Goal: Information Seeking & Learning: Learn about a topic

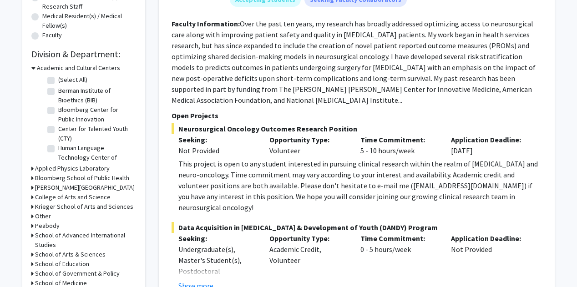
scroll to position [234, 0]
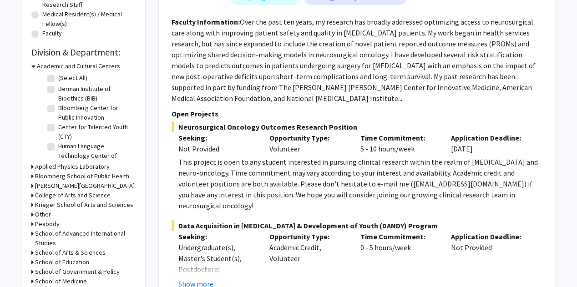
click at [107, 175] on h3 "Bloomberg School of Public Health" at bounding box center [82, 177] width 94 height 10
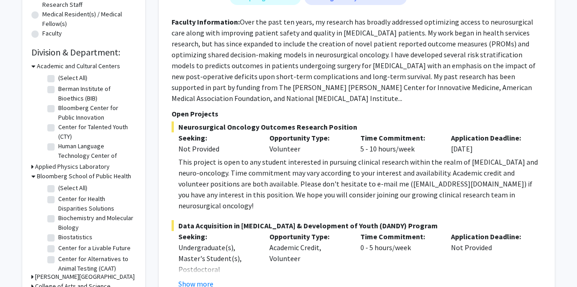
click at [58, 187] on label "(Select All)" at bounding box center [72, 188] width 29 height 10
click at [58, 187] on input "(Select All)" at bounding box center [61, 186] width 6 height 6
checkbox input "true"
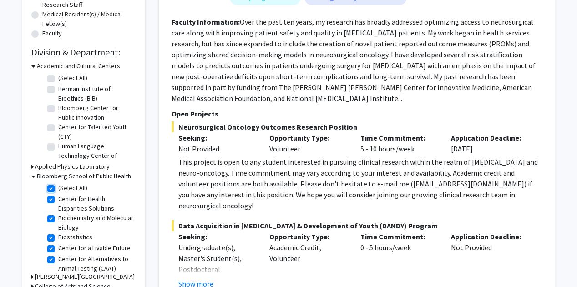
checkbox input "true"
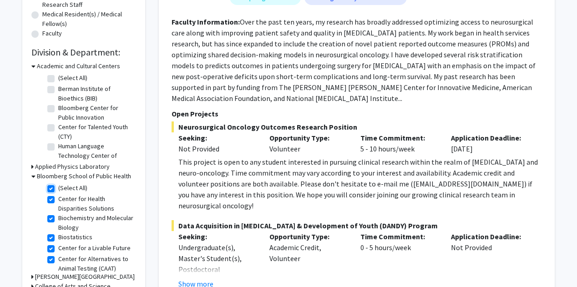
checkbox input "true"
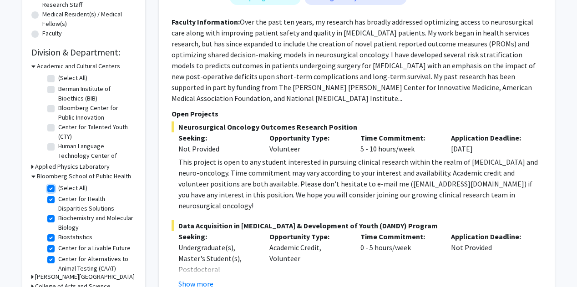
checkbox input "true"
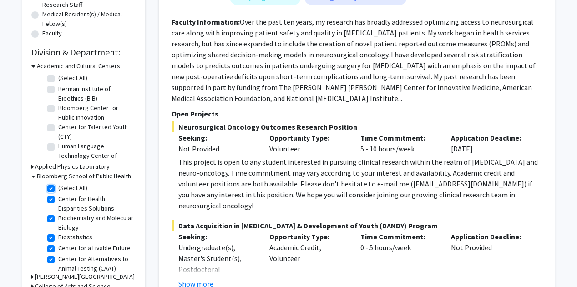
checkbox input "true"
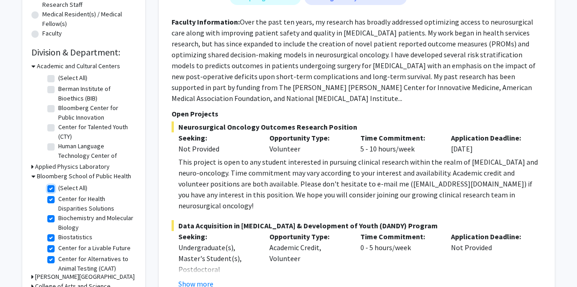
checkbox input "true"
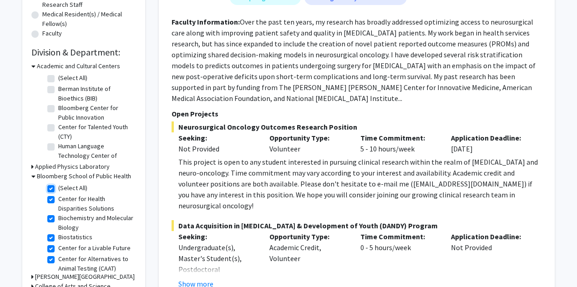
checkbox input "true"
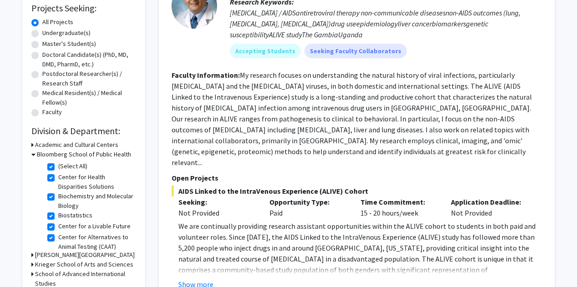
scroll to position [153, 0]
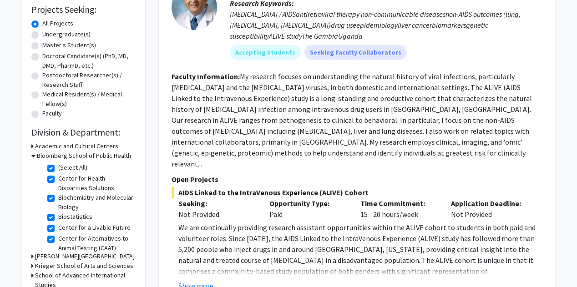
click at [62, 167] on label "(Select All)" at bounding box center [72, 168] width 29 height 10
click at [62, 167] on input "(Select All)" at bounding box center [61, 166] width 6 height 6
checkbox input "false"
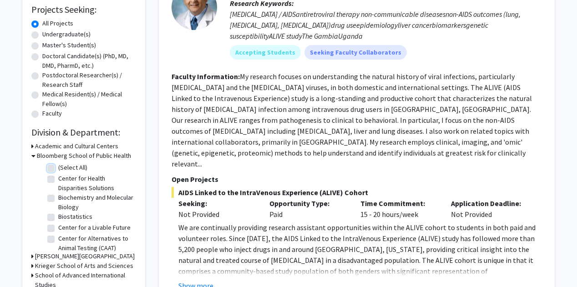
checkbox input "false"
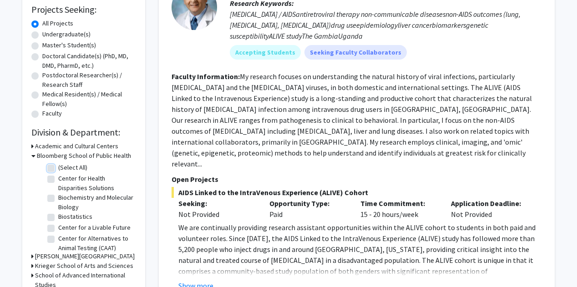
checkbox input "false"
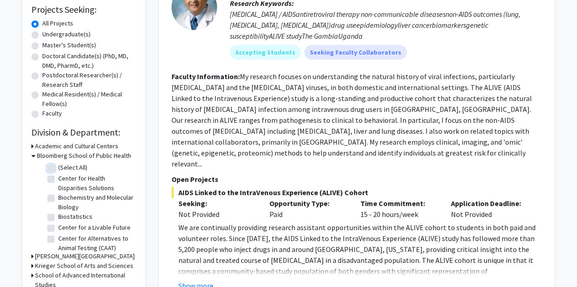
checkbox input "false"
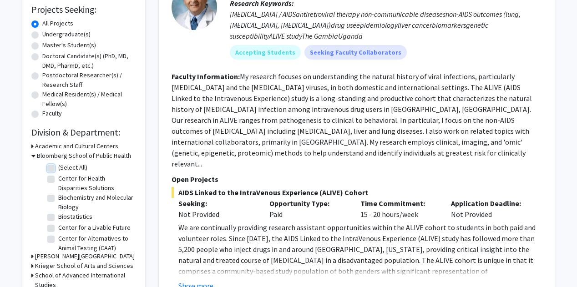
checkbox input "false"
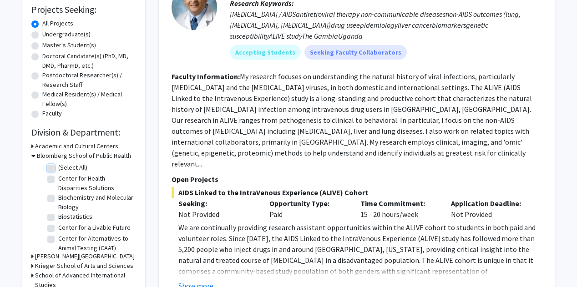
checkbox input "false"
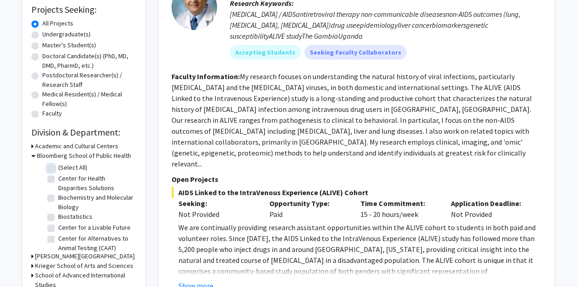
checkbox input "false"
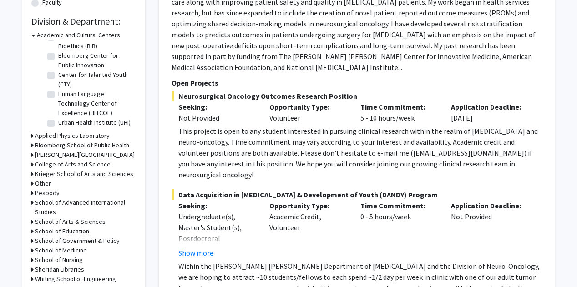
scroll to position [265, 0]
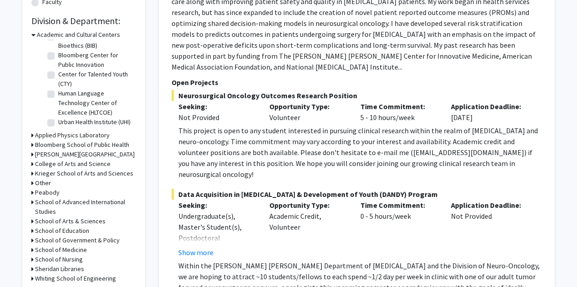
click at [82, 171] on h3 "Krieger School of Arts and Sciences" at bounding box center [84, 174] width 98 height 10
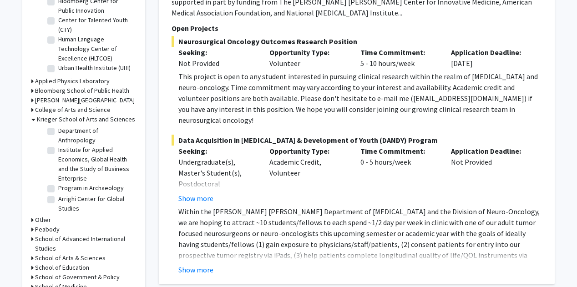
scroll to position [83, 0]
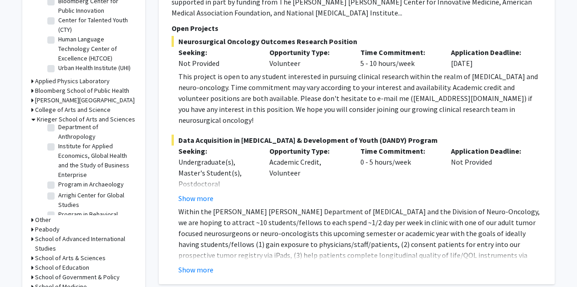
click at [58, 156] on label "Institute for Applied Economics, Global Health and the Study of Business Enterp…" at bounding box center [96, 161] width 76 height 38
click at [58, 147] on input "Institute for Applied Economics, Global Health and the Study of Business Enterp…" at bounding box center [61, 145] width 6 height 6
checkbox input "true"
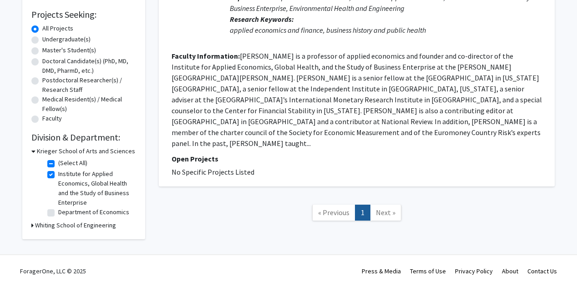
scroll to position [148, 0]
click at [58, 174] on label "Institute for Applied Economics, Global Health and the Study of Business Enterp…" at bounding box center [96, 189] width 76 height 38
click at [58, 174] on input "Institute for Applied Economics, Global Health and the Study of Business Enterp…" at bounding box center [61, 173] width 6 height 6
checkbox input "false"
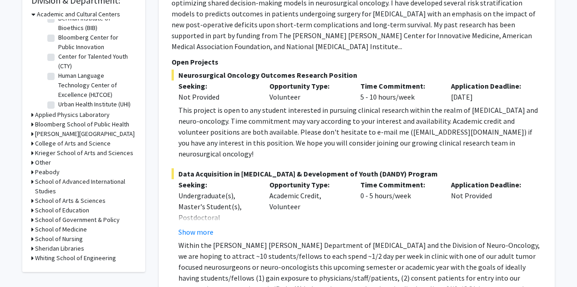
scroll to position [286, 0]
click at [89, 152] on h3 "Krieger School of Arts and Sciences" at bounding box center [84, 153] width 98 height 10
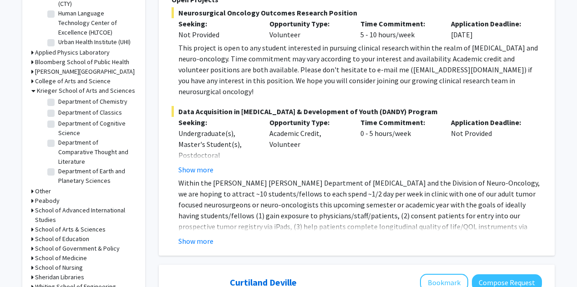
scroll to position [238, 0]
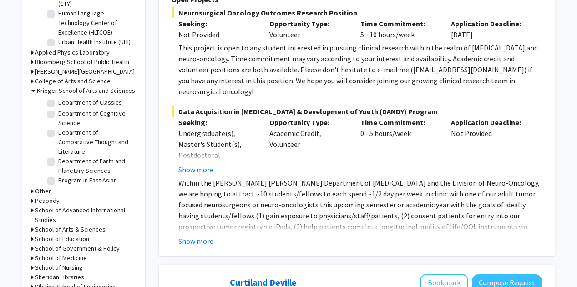
click at [58, 122] on label "Department of Cognitive Science" at bounding box center [96, 118] width 76 height 19
click at [58, 115] on input "Department of Cognitive Science" at bounding box center [61, 112] width 6 height 6
checkbox input "true"
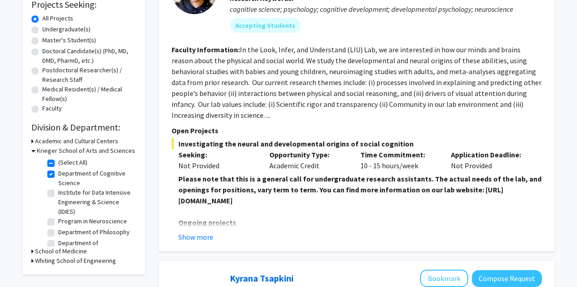
scroll to position [160, 0]
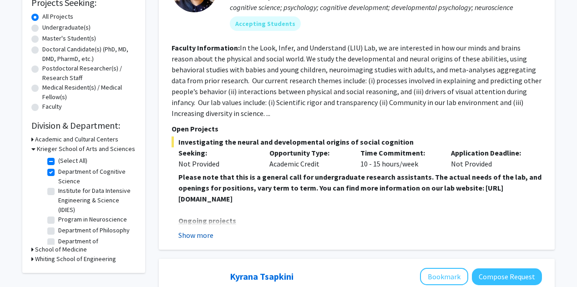
click at [199, 234] on button "Show more" at bounding box center [195, 235] width 35 height 11
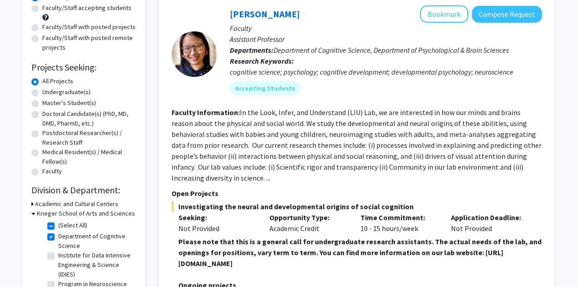
scroll to position [94, 0]
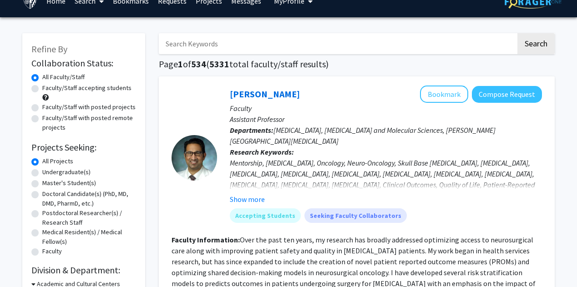
scroll to position [16, 0]
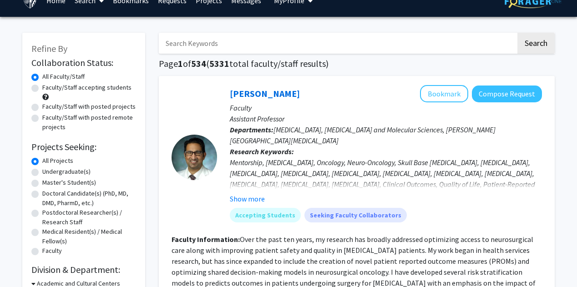
click at [42, 107] on label "Faculty/Staff with posted projects" at bounding box center [88, 107] width 93 height 10
click at [42, 107] on input "Faculty/Staff with posted projects" at bounding box center [45, 105] width 6 height 6
radio input "true"
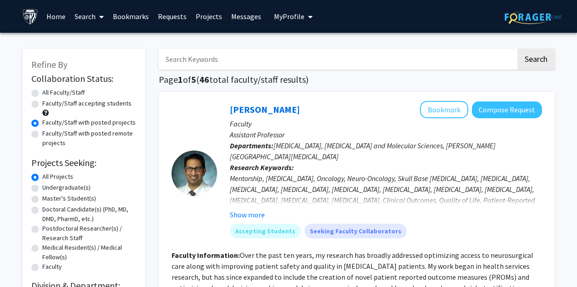
click at [226, 57] on input "Search Keywords" at bounding box center [337, 59] width 357 height 21
type input "preventative"
click at [518, 49] on button "Search" at bounding box center [536, 59] width 37 height 21
radio input "true"
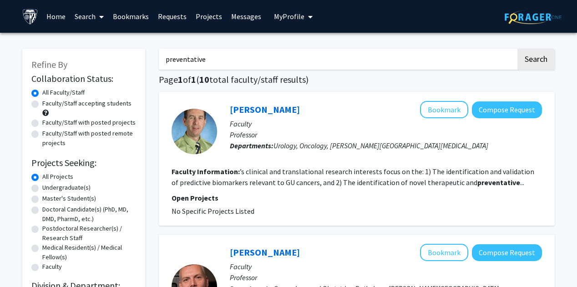
click at [58, 104] on label "Faculty/Staff accepting students" at bounding box center [86, 104] width 89 height 10
click at [48, 104] on input "Faculty/Staff accepting students" at bounding box center [45, 102] width 6 height 6
radio input "true"
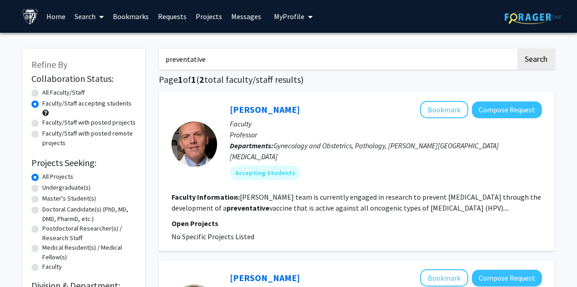
click at [47, 92] on label "All Faculty/Staff" at bounding box center [63, 93] width 42 height 10
click at [47, 92] on input "All Faculty/Staff" at bounding box center [45, 91] width 6 height 6
radio input "true"
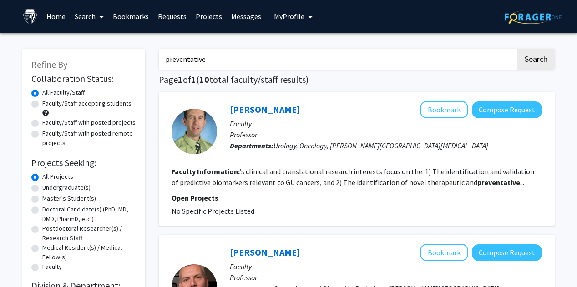
click at [193, 63] on input "preventative" at bounding box center [337, 59] width 357 height 21
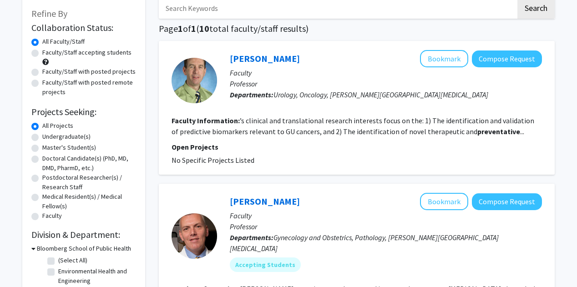
scroll to position [15, 0]
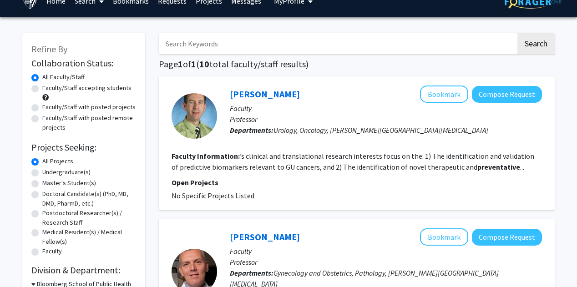
click at [183, 43] on input "Search Keywords" at bounding box center [337, 43] width 357 height 21
type input "]"
click at [518, 33] on button "Search" at bounding box center [536, 43] width 37 height 21
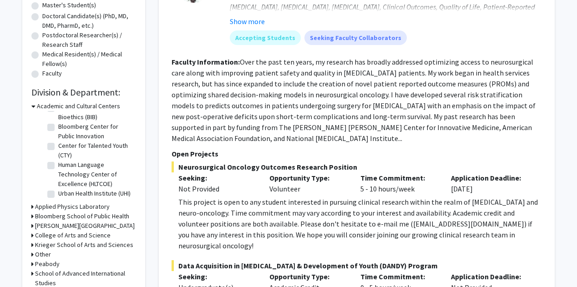
scroll to position [30, 0]
click at [97, 205] on h3 "Applied Physics Laboratory" at bounding box center [72, 207] width 75 height 10
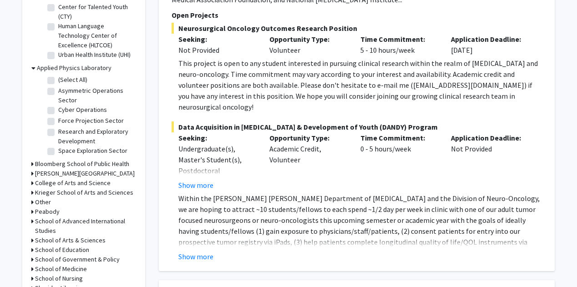
scroll to position [333, 0]
click at [80, 173] on h3 "Carey Business School" at bounding box center [85, 173] width 100 height 10
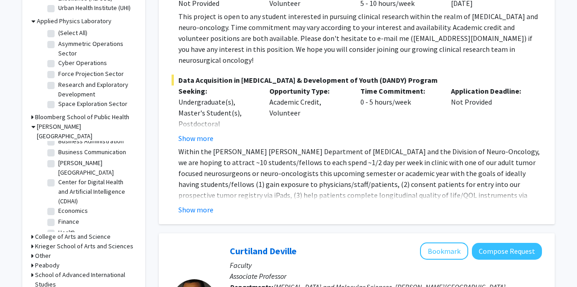
scroll to position [31, 0]
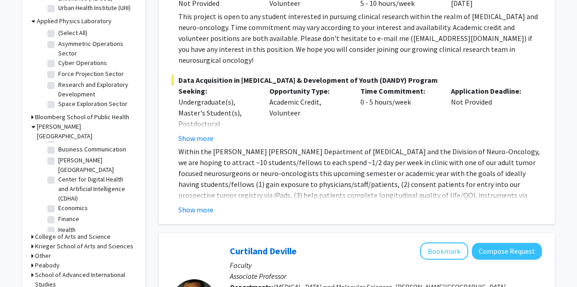
click at [80, 175] on label "Center for Digital Health and Artificial Intelligence (CDHAI)" at bounding box center [96, 189] width 76 height 29
click at [64, 175] on input "Center for Digital Health and Artificial Intelligence (CDHAI)" at bounding box center [61, 178] width 6 height 6
checkbox input "true"
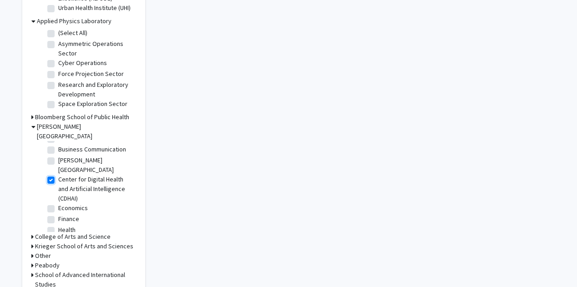
checkbox input "true"
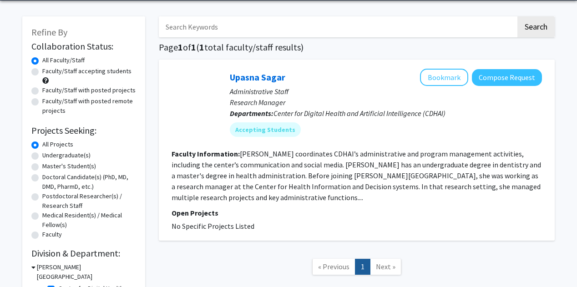
scroll to position [107, 0]
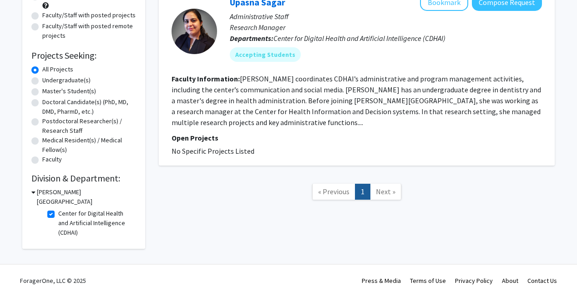
click at [73, 216] on label "Center for Digital Health and Artificial Intelligence (CDHAI)" at bounding box center [96, 223] width 76 height 29
click at [64, 215] on input "Center for Digital Health and Artificial Intelligence (CDHAI)" at bounding box center [61, 212] width 6 height 6
checkbox input "false"
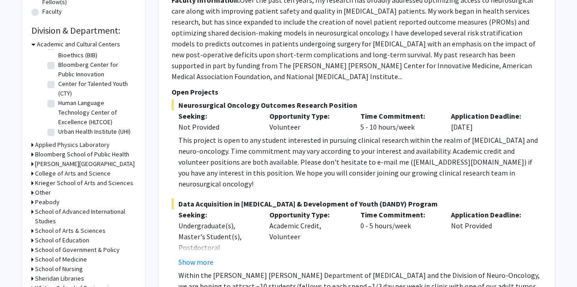
scroll to position [256, 0]
click at [86, 164] on h3 "Carey Business School" at bounding box center [85, 164] width 100 height 10
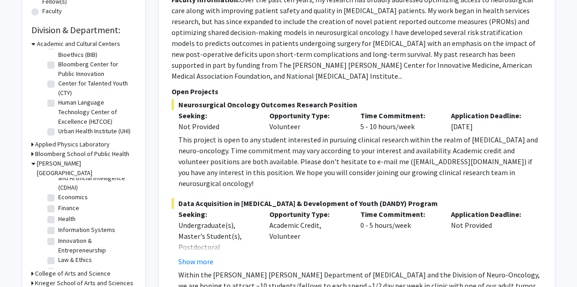
scroll to position [90, 0]
click at [69, 203] on label "Health" at bounding box center [66, 208] width 17 height 10
click at [64, 203] on input "Health" at bounding box center [61, 206] width 6 height 6
checkbox input "true"
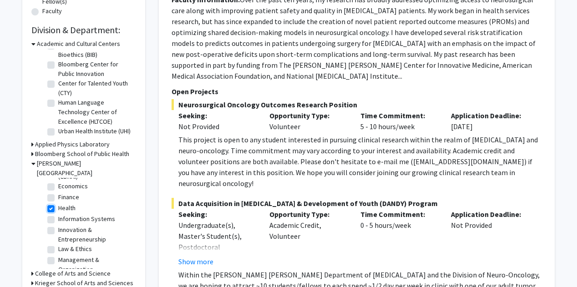
checkbox input "true"
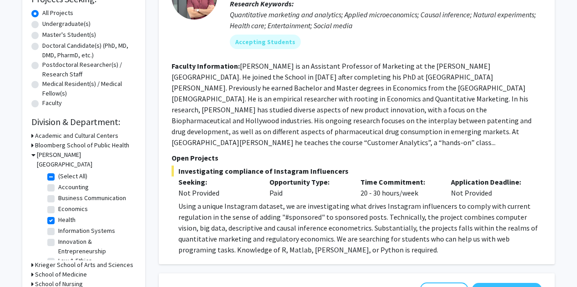
scroll to position [198, 0]
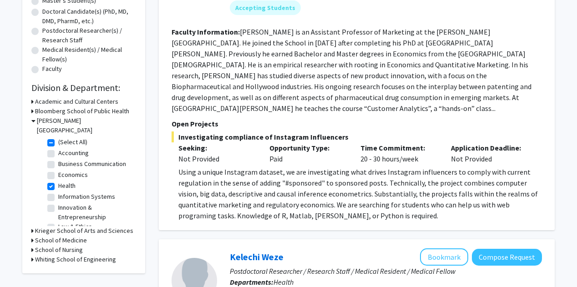
click at [58, 181] on label "Health" at bounding box center [66, 186] width 17 height 10
click at [58, 181] on input "Health" at bounding box center [61, 184] width 6 height 6
checkbox input "false"
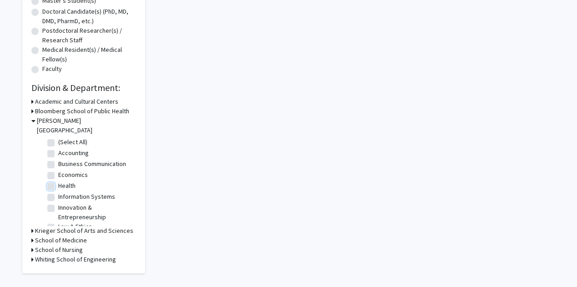
checkbox input "false"
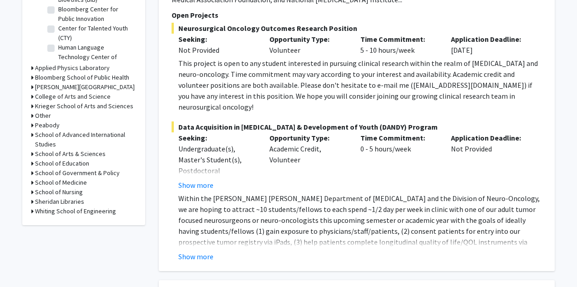
scroll to position [333, 0]
click at [67, 181] on h3 "School of Medicine" at bounding box center [61, 183] width 52 height 10
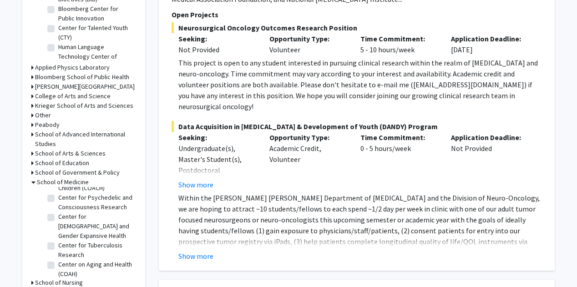
scroll to position [352, 0]
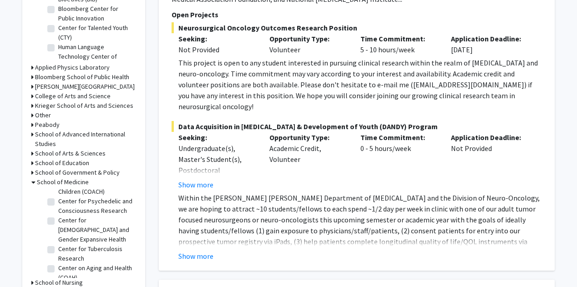
click at [80, 197] on label "Center for OCD, Anxiety, and Related Disorders for Children (COACH)" at bounding box center [96, 182] width 76 height 29
click at [64, 174] on input "Center for OCD, Anxiety, and Related Disorders for Children (COACH)" at bounding box center [61, 171] width 6 height 6
checkbox input "true"
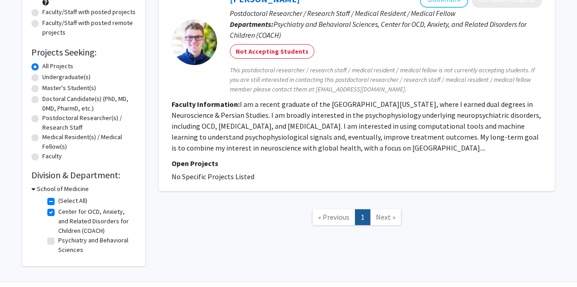
scroll to position [137, 0]
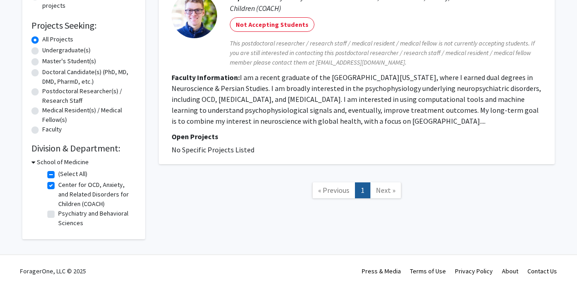
click at [84, 187] on label "Center for OCD, Anxiety, and Related Disorders for Children (COACH)" at bounding box center [96, 194] width 76 height 29
click at [64, 186] on input "Center for OCD, Anxiety, and Related Disorders for Children (COACH)" at bounding box center [61, 183] width 6 height 6
checkbox input "false"
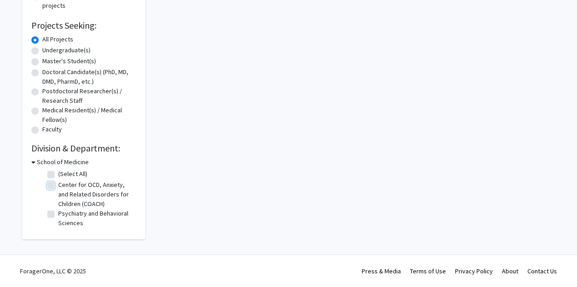
checkbox input "false"
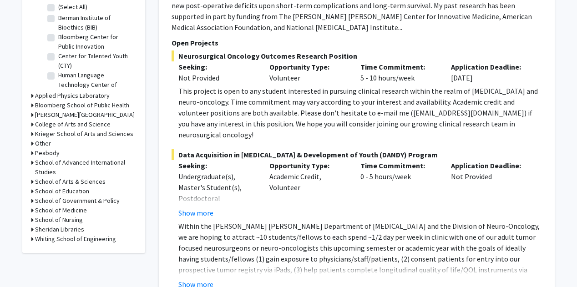
scroll to position [305, 0]
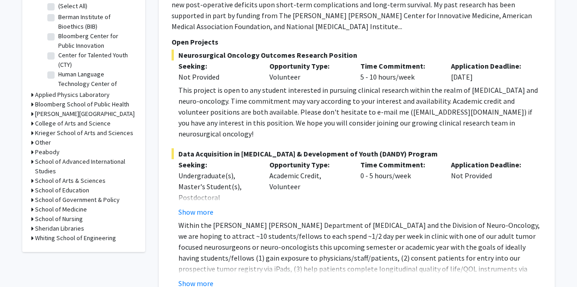
click at [79, 211] on h3 "School of Medicine" at bounding box center [61, 210] width 52 height 10
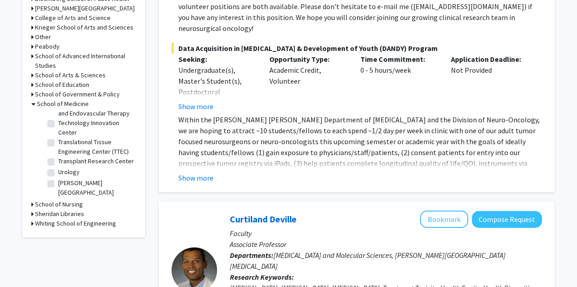
scroll to position [411, 0]
click at [91, 193] on label "Wilmer Eye Institute" at bounding box center [96, 187] width 76 height 19
click at [64, 184] on input "Wilmer Eye Institute" at bounding box center [61, 181] width 6 height 6
checkbox input "true"
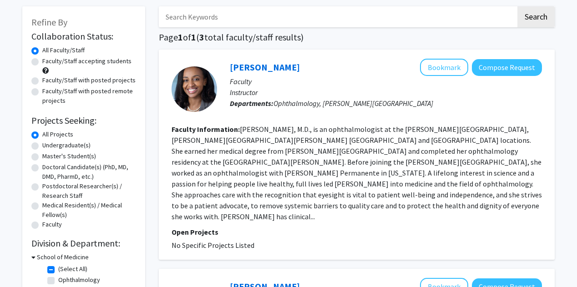
scroll to position [42, 0]
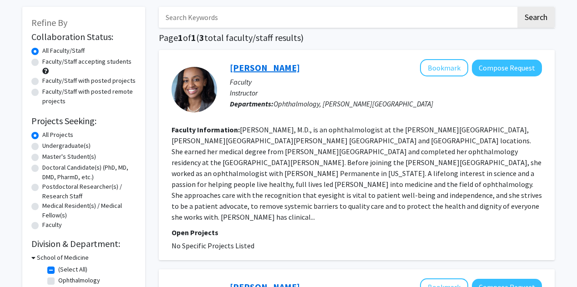
click at [262, 68] on link "Ruth Tessema" at bounding box center [265, 67] width 70 height 11
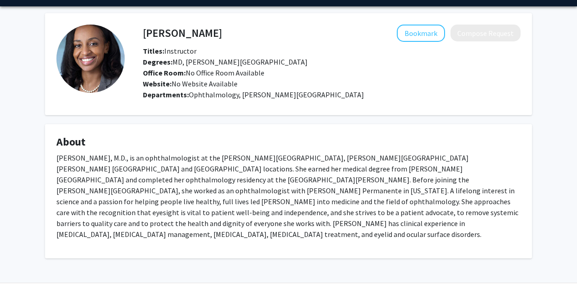
scroll to position [43, 0]
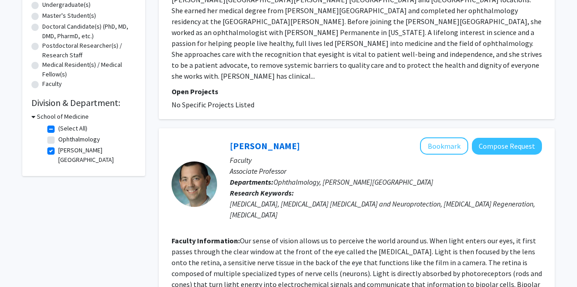
scroll to position [183, 0]
click at [79, 149] on label "Wilmer Eye Institute" at bounding box center [96, 154] width 76 height 19
click at [64, 149] on input "Wilmer Eye Institute" at bounding box center [61, 148] width 6 height 6
checkbox input "false"
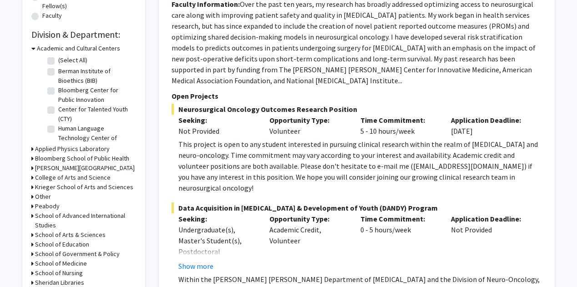
scroll to position [280, 0]
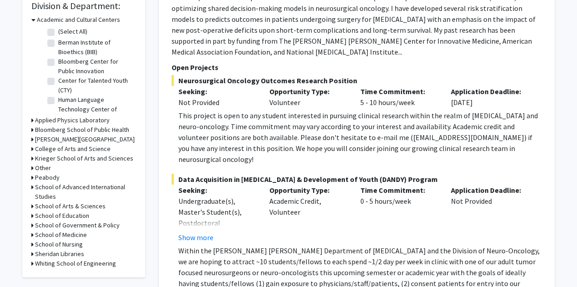
click at [91, 157] on h3 "Krieger School of Arts and Sciences" at bounding box center [84, 159] width 98 height 10
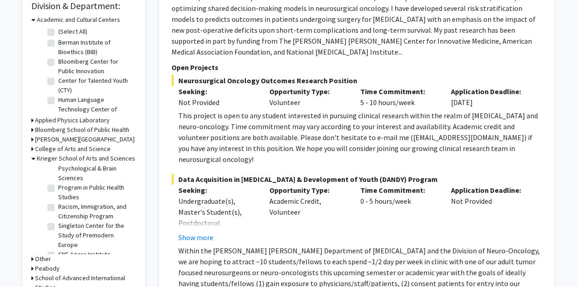
scroll to position [834, 0]
click at [97, 203] on label "Program in Public Health Studies" at bounding box center [96, 192] width 76 height 19
click at [64, 189] on input "Program in Public Health Studies" at bounding box center [61, 186] width 6 height 6
checkbox input "true"
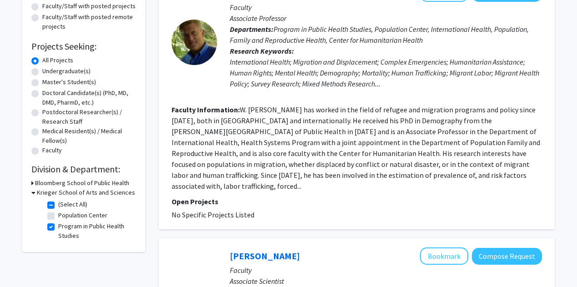
scroll to position [124, 0]
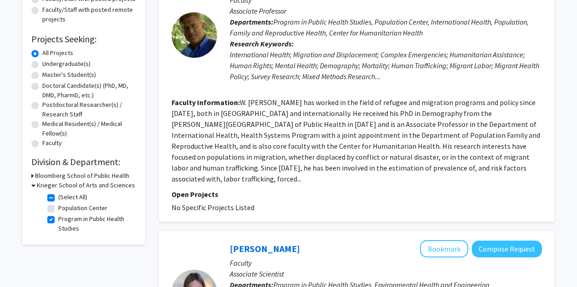
click at [77, 217] on label "Program in Public Health Studies" at bounding box center [96, 223] width 76 height 19
click at [64, 217] on input "Program in Public Health Studies" at bounding box center [61, 217] width 6 height 6
checkbox input "false"
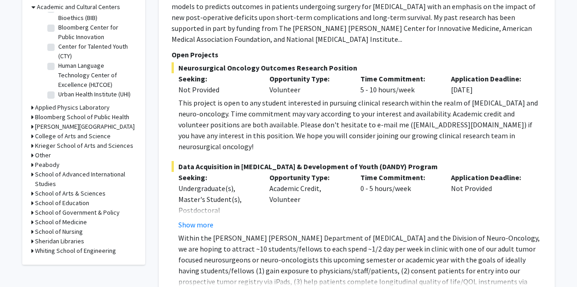
scroll to position [293, 0]
click at [93, 178] on h3 "School of Advanced International Studies" at bounding box center [85, 178] width 101 height 19
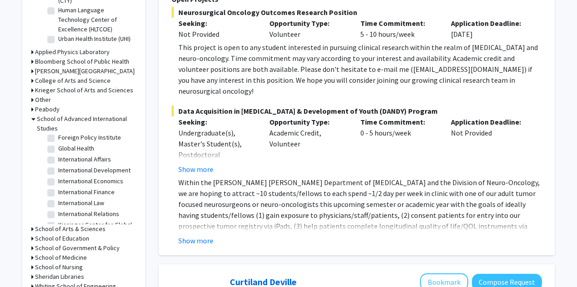
scroll to position [74, 0]
click at [66, 159] on label "Global Health" at bounding box center [76, 159] width 36 height 10
click at [64, 159] on input "Global Health" at bounding box center [61, 157] width 6 height 6
checkbox input "true"
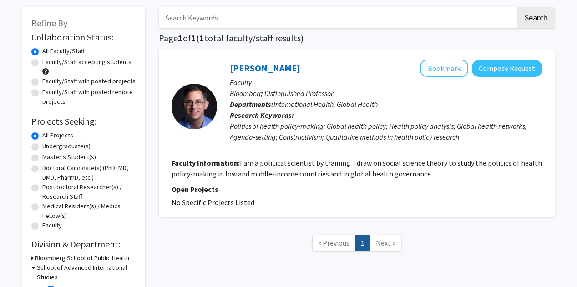
scroll to position [109, 0]
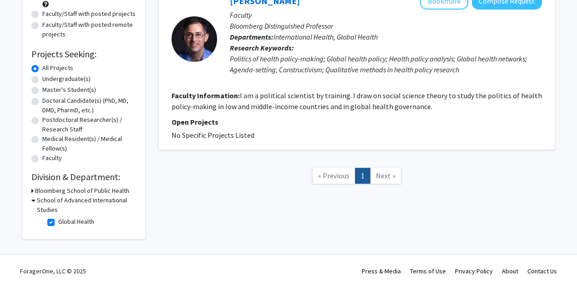
click at [81, 223] on label "Global Health" at bounding box center [76, 222] width 36 height 10
click at [64, 223] on input "Global Health" at bounding box center [61, 220] width 6 height 6
checkbox input "false"
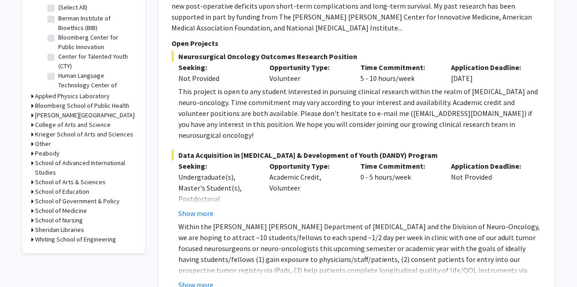
scroll to position [338, 0]
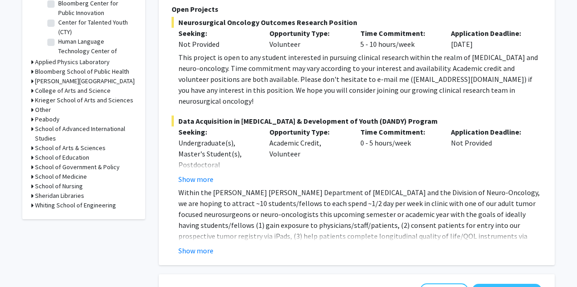
click at [98, 71] on h3 "Bloomberg School of Public Health" at bounding box center [82, 72] width 94 height 10
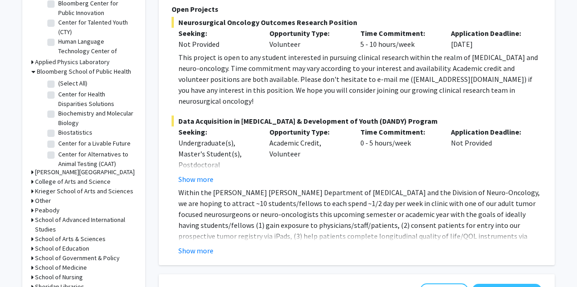
click at [58, 83] on label "(Select All)" at bounding box center [72, 84] width 29 height 10
click at [58, 83] on input "(Select All)" at bounding box center [61, 82] width 6 height 6
checkbox input "true"
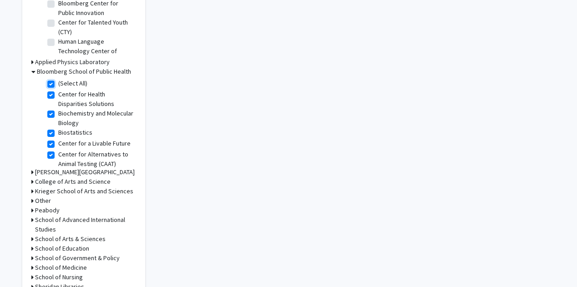
checkbox input "true"
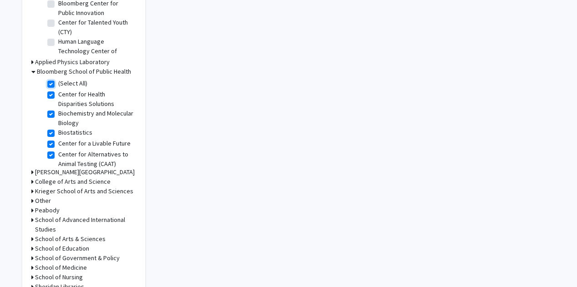
checkbox input "true"
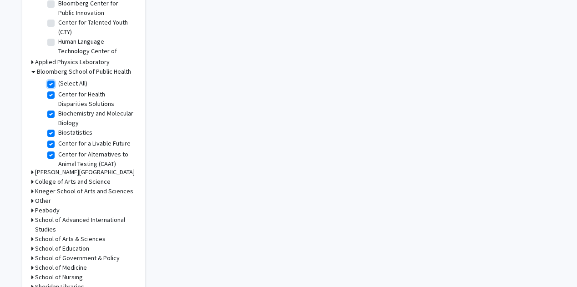
checkbox input "true"
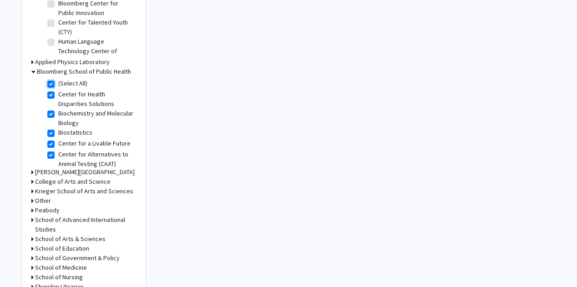
checkbox input "true"
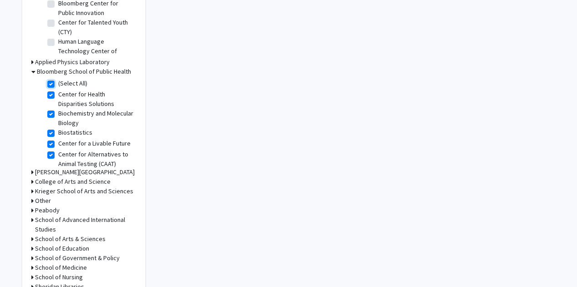
checkbox input "true"
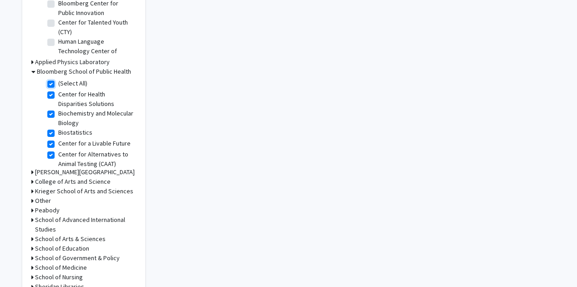
checkbox input "true"
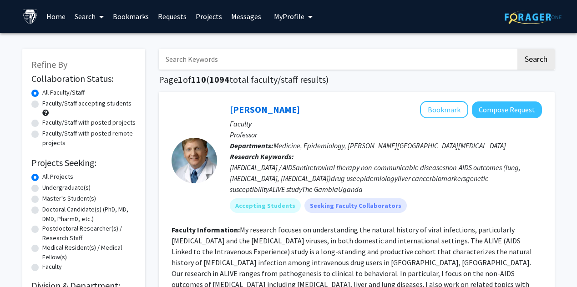
click at [201, 58] on input "Search Keywords" at bounding box center [337, 59] width 357 height 21
type input "preventative"
click at [202, 68] on input "preventative" at bounding box center [337, 59] width 357 height 21
click at [518, 49] on button "Search" at bounding box center [536, 59] width 37 height 21
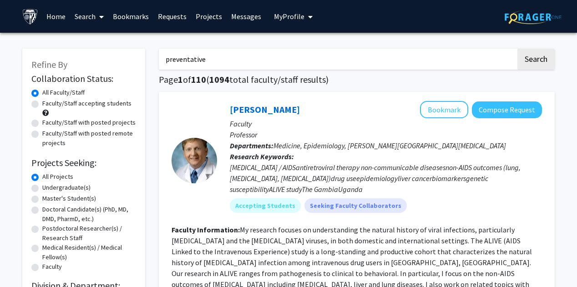
checkbox input "false"
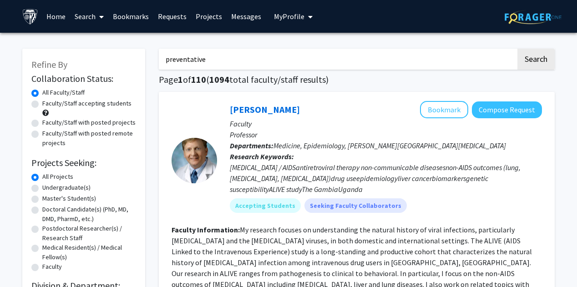
checkbox input "false"
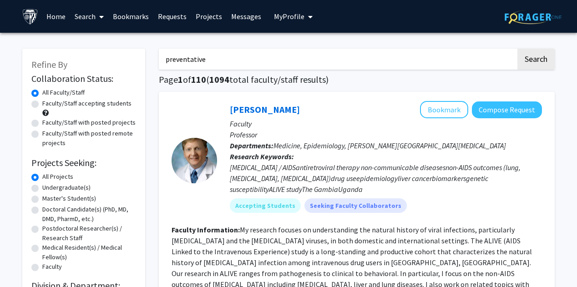
checkbox input "false"
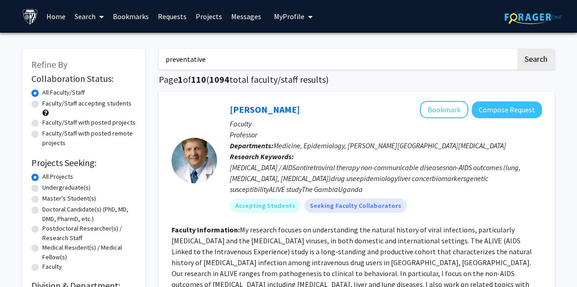
checkbox input "false"
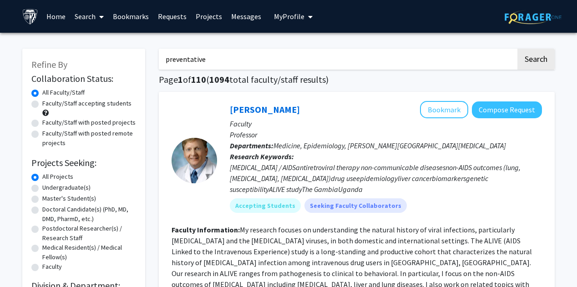
checkbox input "false"
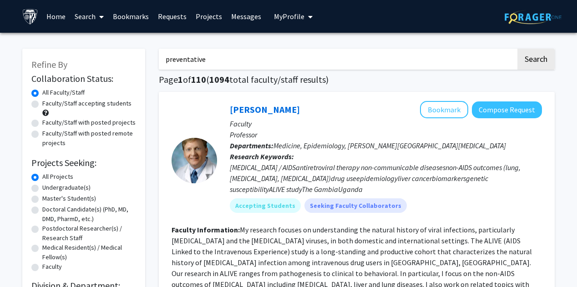
checkbox input "false"
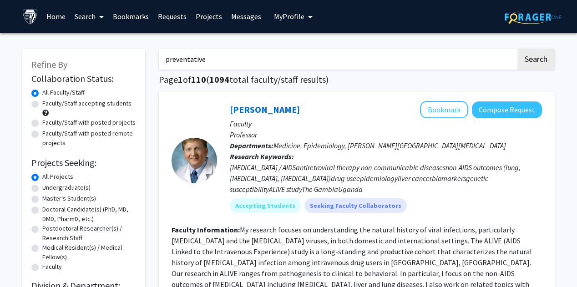
checkbox input "false"
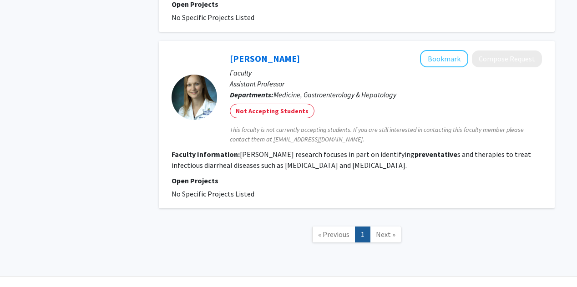
scroll to position [1425, 0]
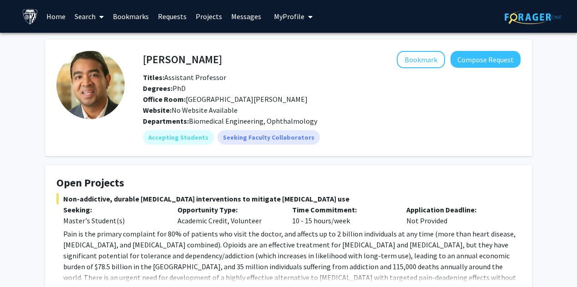
click at [117, 193] on span "Non-addictive, durable [MEDICAL_DATA] interventions to mitigate [MEDICAL_DATA] …" at bounding box center [288, 198] width 464 height 11
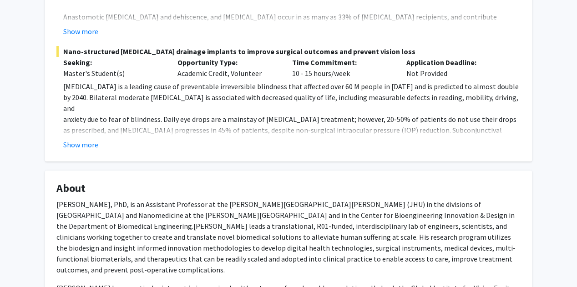
scroll to position [375, 0]
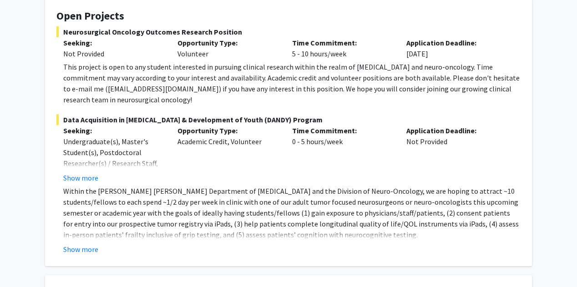
scroll to position [178, 0]
click at [87, 244] on button "Show more" at bounding box center [80, 249] width 35 height 11
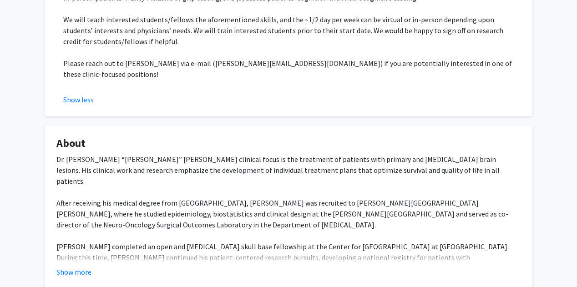
scroll to position [416, 0]
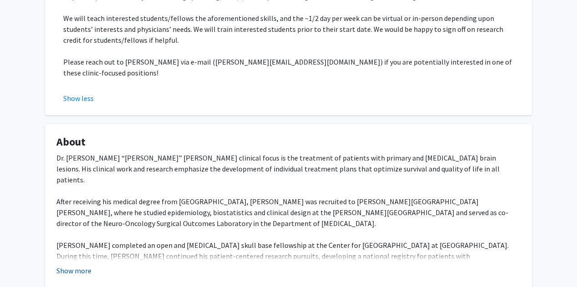
click at [71, 265] on button "Show more" at bounding box center [73, 270] width 35 height 11
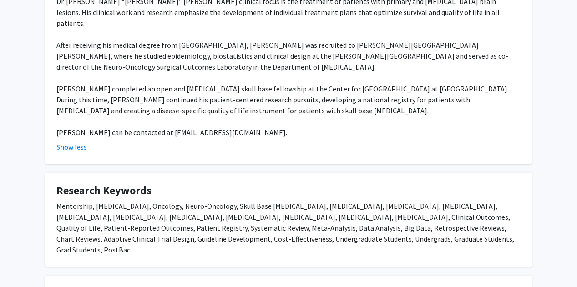
scroll to position [574, 0]
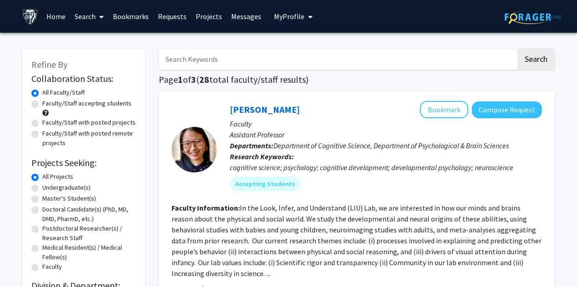
scroll to position [94, 0]
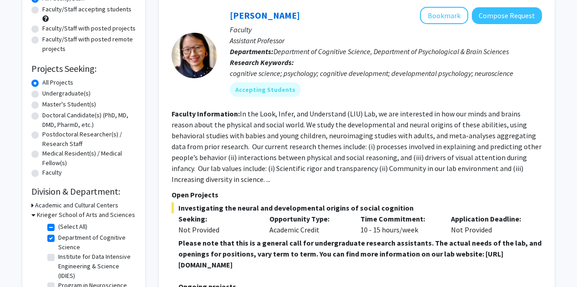
click at [58, 236] on label "Department of Cognitive Science" at bounding box center [96, 242] width 76 height 19
click at [58, 236] on input "Department of Cognitive Science" at bounding box center [61, 236] width 6 height 6
checkbox input "false"
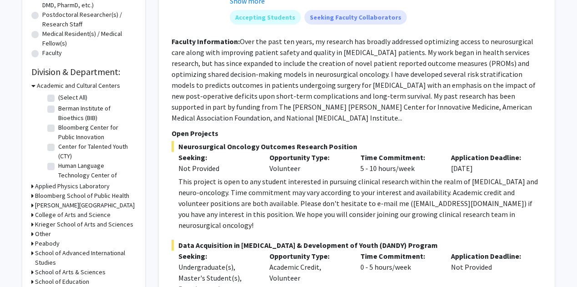
scroll to position [269, 0]
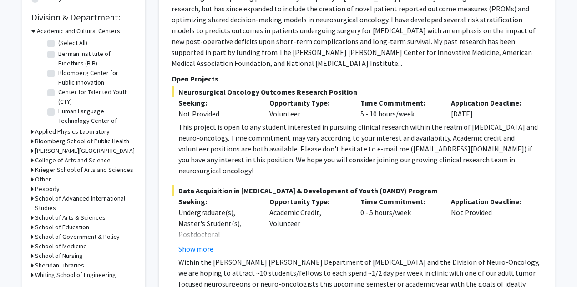
click at [95, 137] on h3 "Bloomberg School of Public Health" at bounding box center [82, 142] width 94 height 10
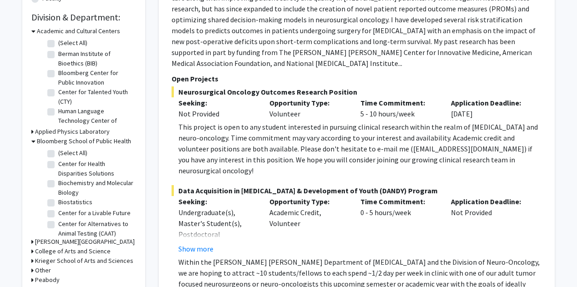
click at [66, 151] on label "(Select All)" at bounding box center [72, 153] width 29 height 10
click at [64, 151] on input "(Select All)" at bounding box center [61, 151] width 6 height 6
checkbox input "true"
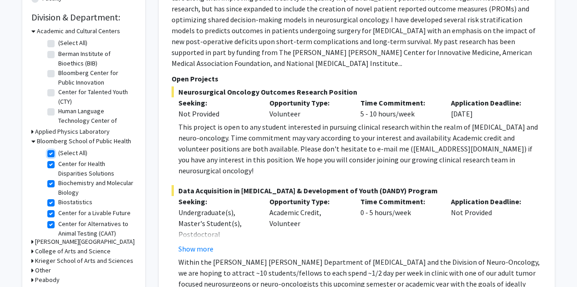
checkbox input "true"
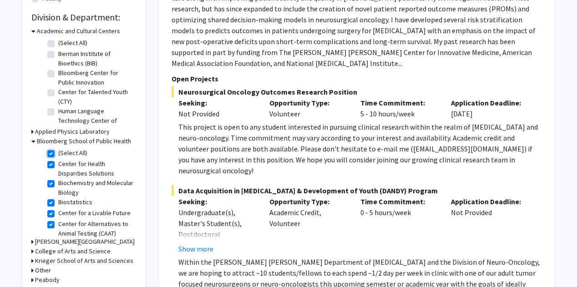
checkbox input "true"
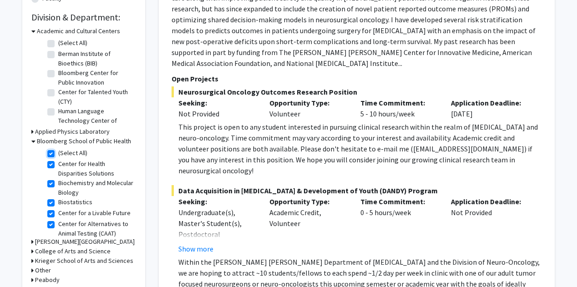
checkbox input "true"
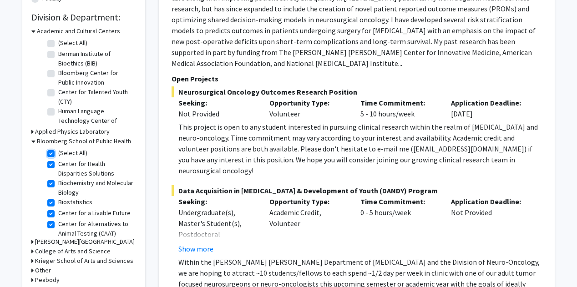
checkbox input "true"
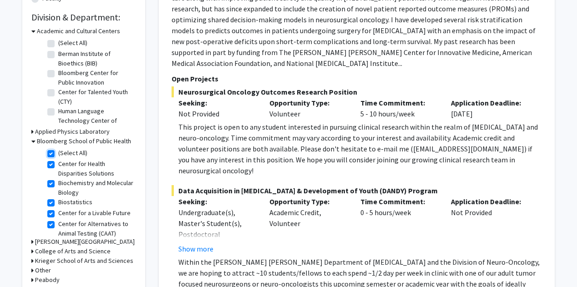
checkbox input "true"
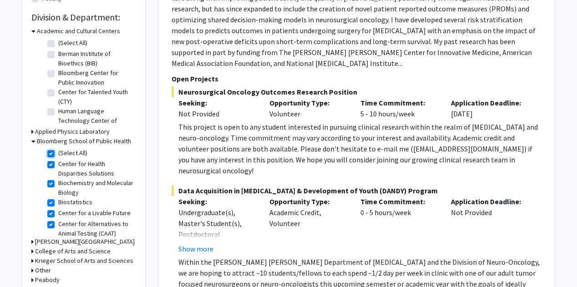
checkbox input "true"
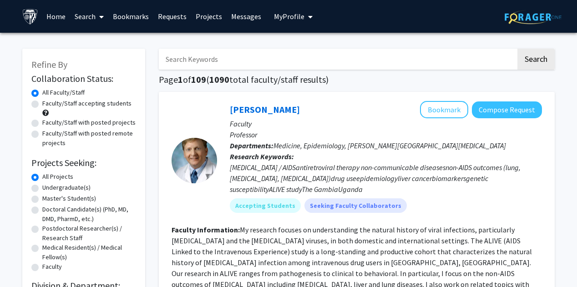
click at [61, 103] on label "Faculty/Staff accepting students" at bounding box center [86, 104] width 89 height 10
click at [48, 103] on input "Faculty/Staff accepting students" at bounding box center [45, 102] width 6 height 6
radio input "true"
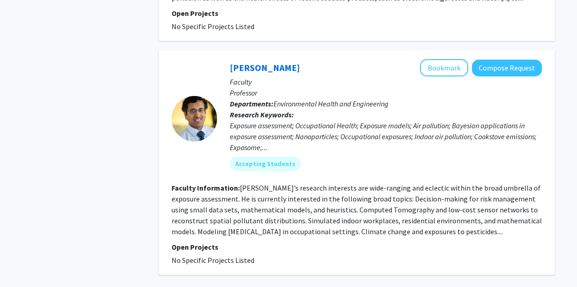
scroll to position [2639, 0]
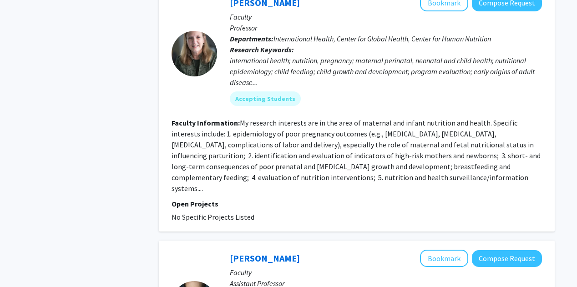
scroll to position [564, 0]
click at [333, 249] on div "Christopher Hoffmann Bookmark Compose Request" at bounding box center [386, 257] width 312 height 17
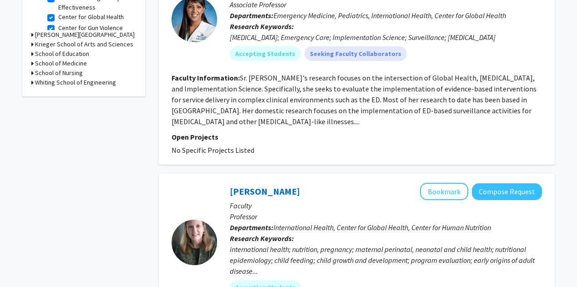
scroll to position [374, 0]
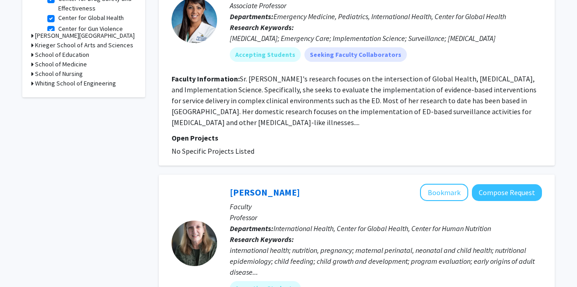
click at [78, 84] on h3 "Whiting School of Engineering" at bounding box center [75, 84] width 81 height 10
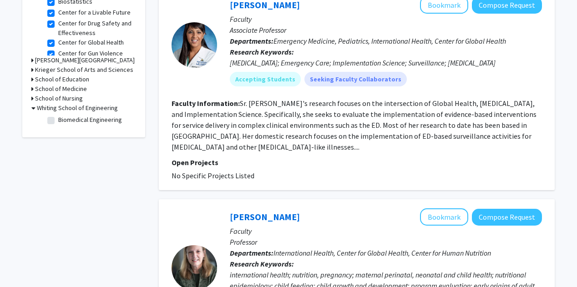
scroll to position [348, 0]
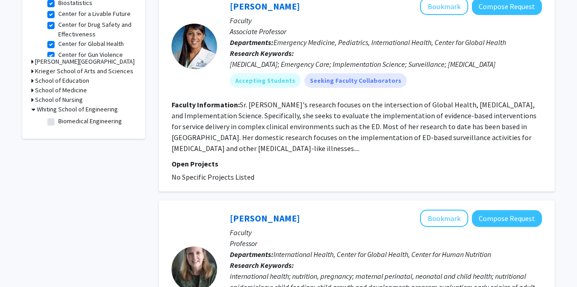
click at [69, 100] on h3 "School of Nursing" at bounding box center [59, 100] width 48 height 10
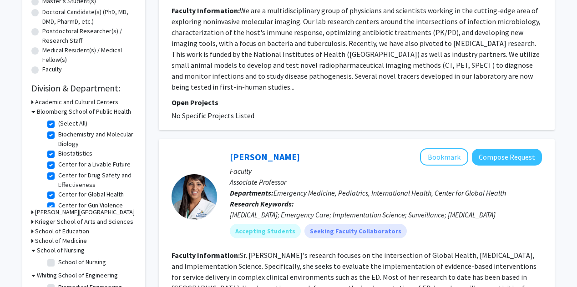
scroll to position [179, 0]
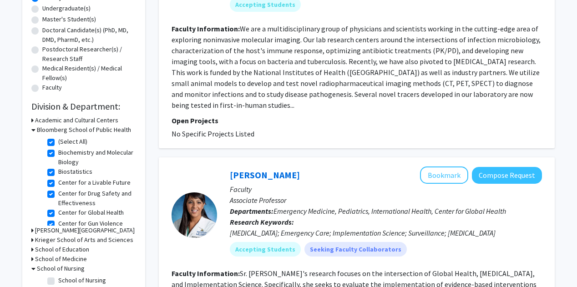
click at [58, 142] on label "(Select All)" at bounding box center [72, 142] width 29 height 10
click at [58, 142] on input "(Select All)" at bounding box center [61, 140] width 6 height 6
checkbox input "false"
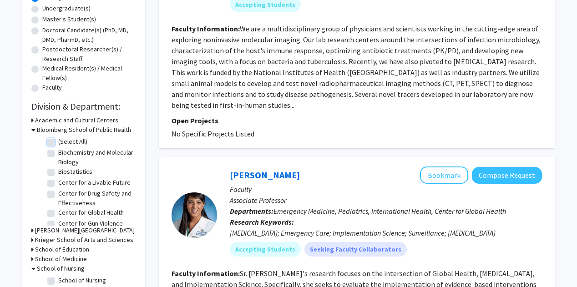
checkbox input "false"
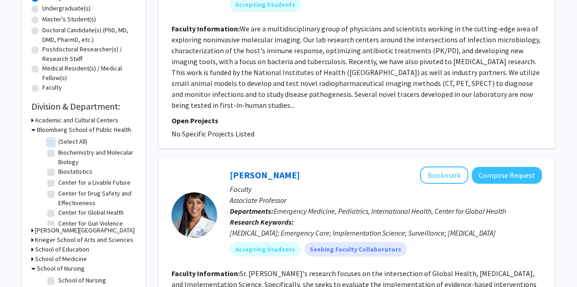
checkbox input "false"
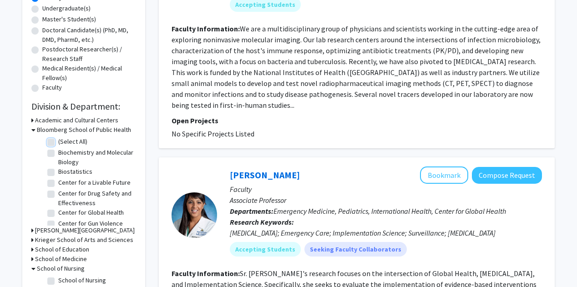
checkbox input "false"
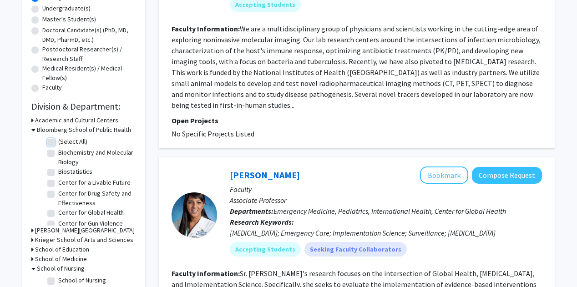
checkbox input "false"
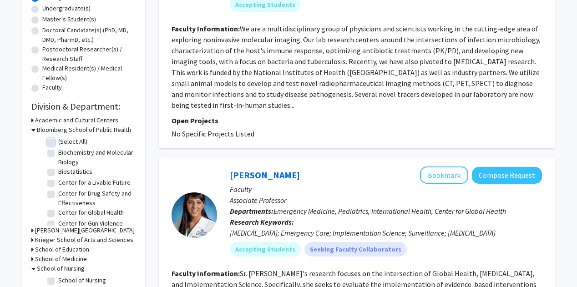
checkbox input "false"
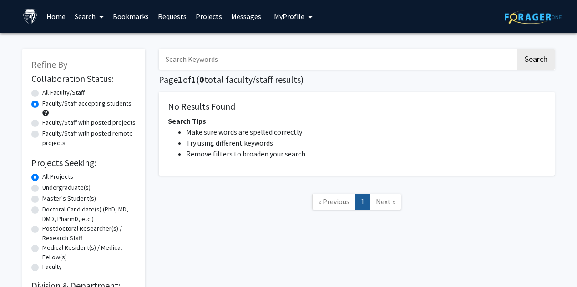
click at [58, 92] on label "All Faculty/Staff" at bounding box center [63, 93] width 42 height 10
click at [48, 92] on input "All Faculty/Staff" at bounding box center [45, 91] width 6 height 6
radio input "true"
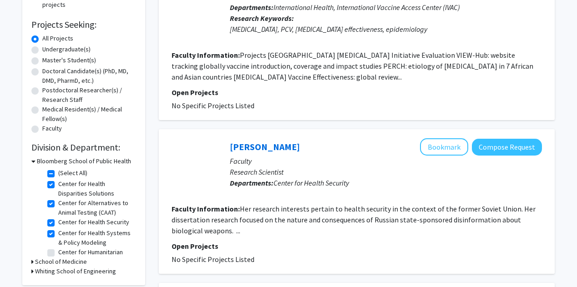
scroll to position [139, 0]
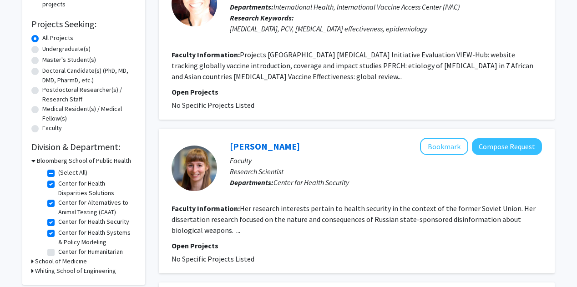
click at [58, 175] on label "(Select All)" at bounding box center [72, 173] width 29 height 10
click at [58, 174] on input "(Select All)" at bounding box center [61, 171] width 6 height 6
checkbox input "false"
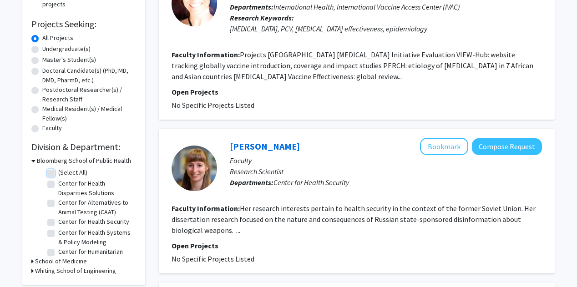
checkbox input "false"
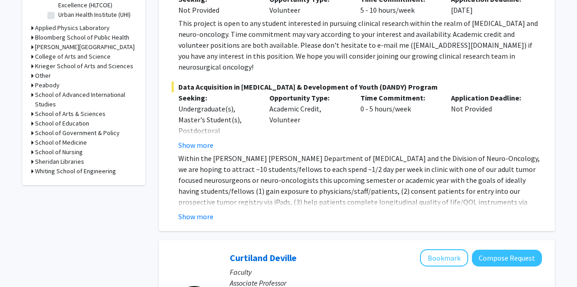
scroll to position [376, 0]
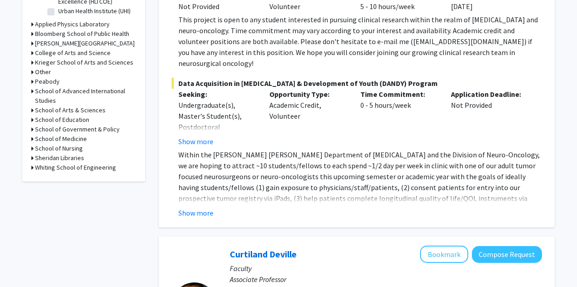
click at [51, 150] on h3 "School of Nursing" at bounding box center [59, 149] width 48 height 10
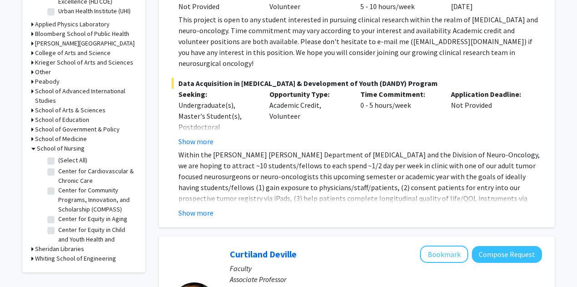
click at [66, 161] on label "(Select All)" at bounding box center [72, 161] width 29 height 10
click at [64, 161] on input "(Select All)" at bounding box center [61, 159] width 6 height 6
checkbox input "true"
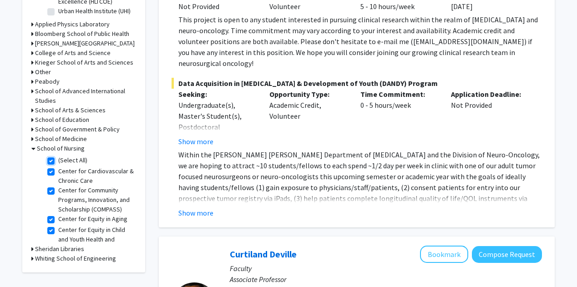
checkbox input "true"
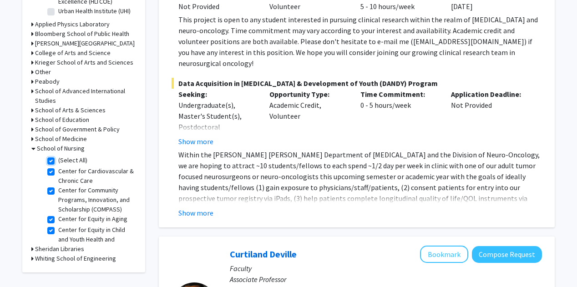
checkbox input "true"
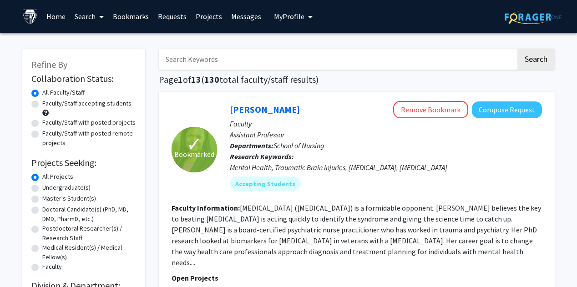
click at [95, 121] on label "Faculty/Staff with posted projects" at bounding box center [88, 123] width 93 height 10
click at [48, 121] on input "Faculty/Staff with posted projects" at bounding box center [45, 121] width 6 height 6
radio input "true"
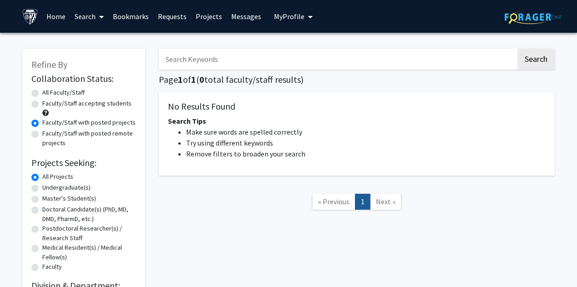
click at [82, 137] on label "Faculty/Staff with posted remote projects" at bounding box center [89, 138] width 94 height 19
click at [48, 135] on input "Faculty/Staff with posted remote projects" at bounding box center [45, 132] width 6 height 6
radio input "true"
click at [81, 102] on label "Faculty/Staff accepting students" at bounding box center [86, 104] width 89 height 10
click at [48, 102] on input "Faculty/Staff accepting students" at bounding box center [45, 102] width 6 height 6
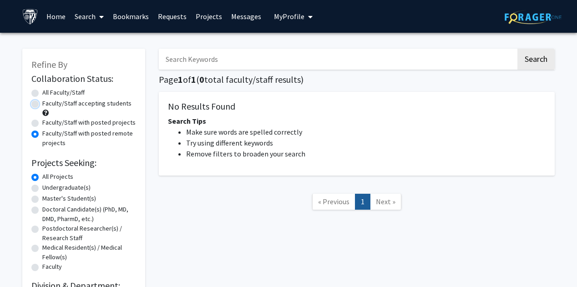
radio input "true"
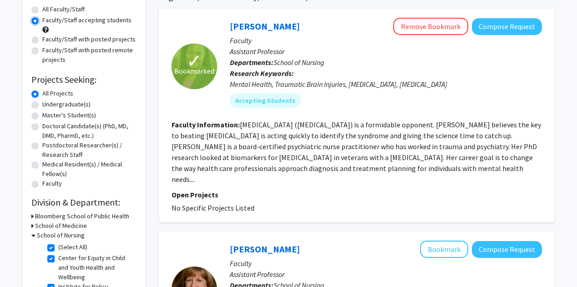
scroll to position [84, 0]
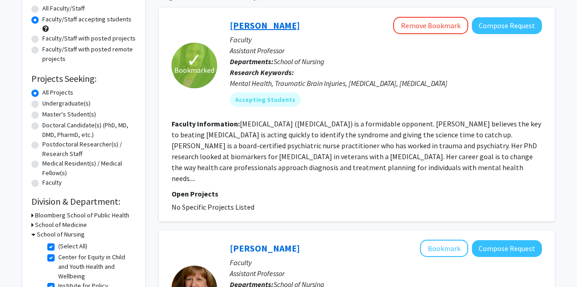
click at [266, 27] on link "[PERSON_NAME]" at bounding box center [265, 25] width 70 height 11
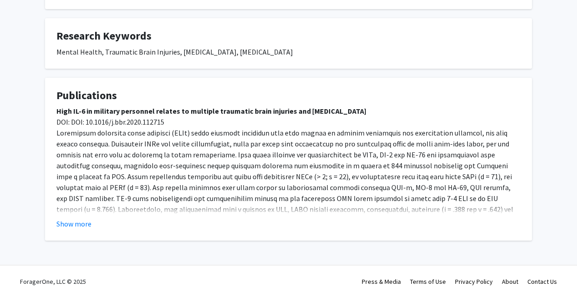
scroll to position [250, 0]
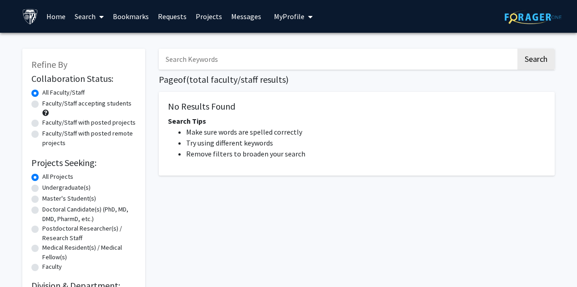
scroll to position [65, 0]
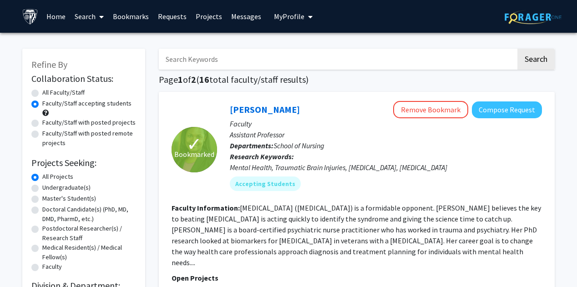
click at [199, 17] on link "Projects" at bounding box center [209, 16] width 36 height 32
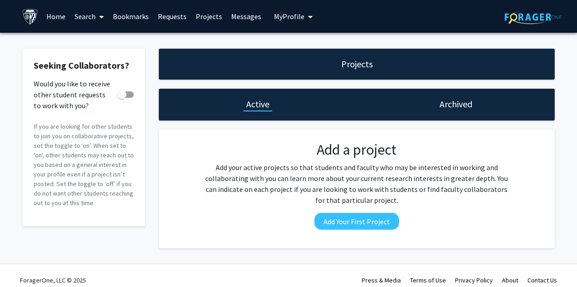
click at [125, 16] on link "Bookmarks" at bounding box center [130, 16] width 45 height 32
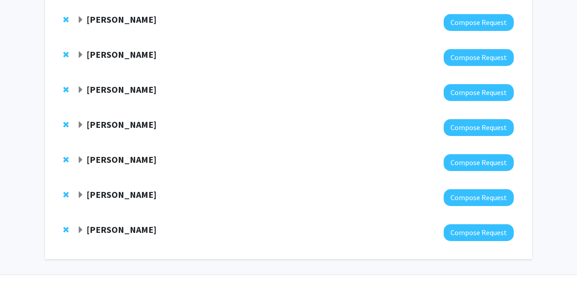
scroll to position [185, 0]
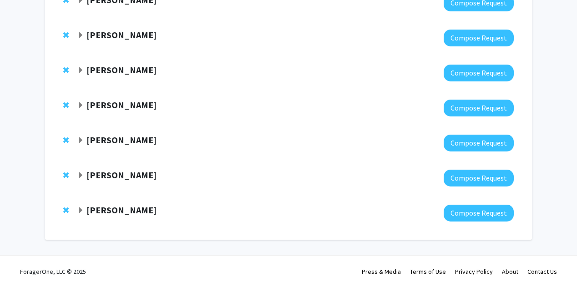
click at [106, 209] on strong "[PERSON_NAME]" at bounding box center [121, 209] width 70 height 11
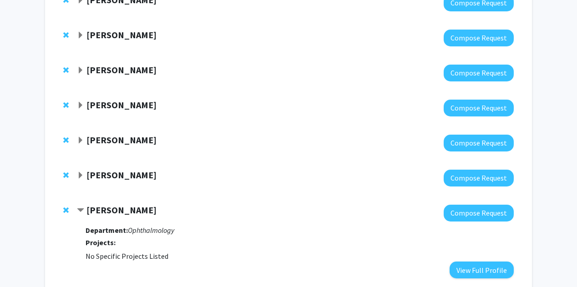
click at [107, 176] on strong "[PERSON_NAME]" at bounding box center [121, 174] width 70 height 11
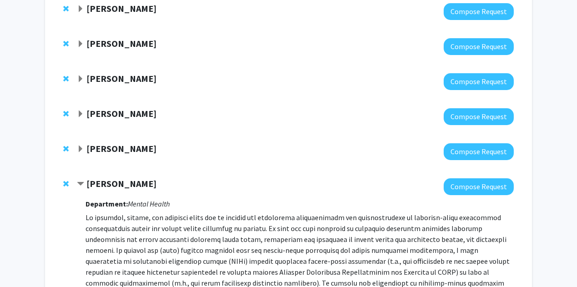
scroll to position [176, 0]
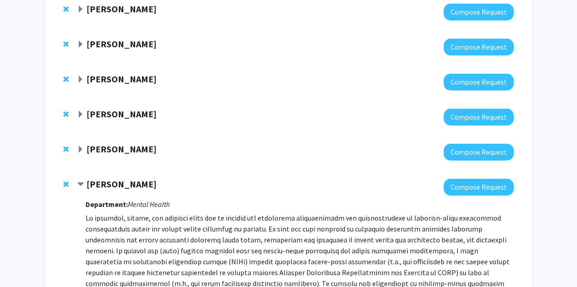
click at [116, 148] on strong "[PERSON_NAME]" at bounding box center [121, 148] width 70 height 11
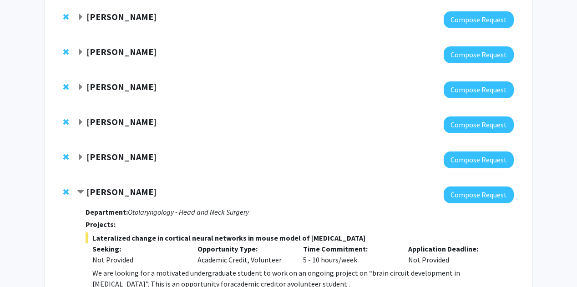
scroll to position [133, 0]
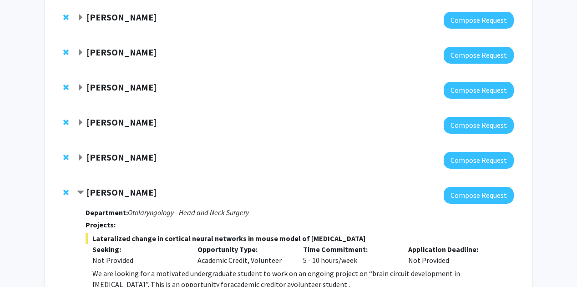
click at [108, 160] on strong "[PERSON_NAME]" at bounding box center [121, 157] width 70 height 11
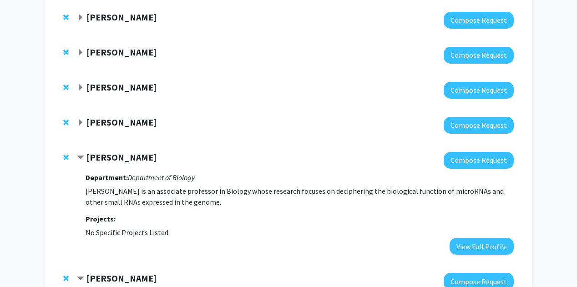
click at [109, 122] on strong "[PERSON_NAME]" at bounding box center [121, 122] width 70 height 11
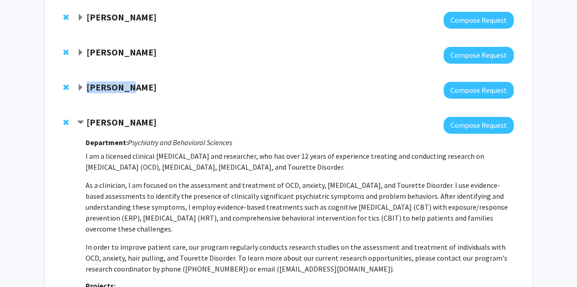
drag, startPoint x: 124, startPoint y: 79, endPoint x: 125, endPoint y: 83, distance: 4.6
click at [125, 83] on div "[PERSON_NAME] Compose Request" at bounding box center [288, 90] width 469 height 35
click at [125, 83] on strong "[PERSON_NAME]" at bounding box center [121, 86] width 70 height 11
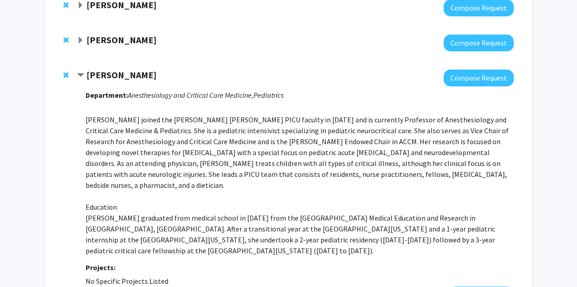
scroll to position [144, 0]
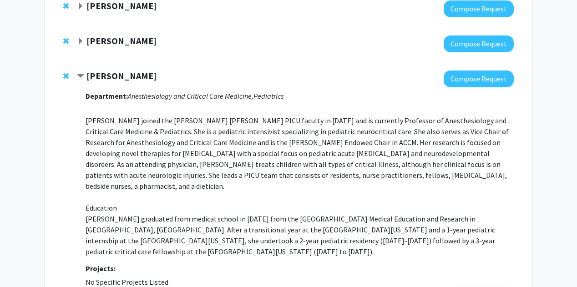
click at [112, 44] on strong "[PERSON_NAME]" at bounding box center [121, 40] width 70 height 11
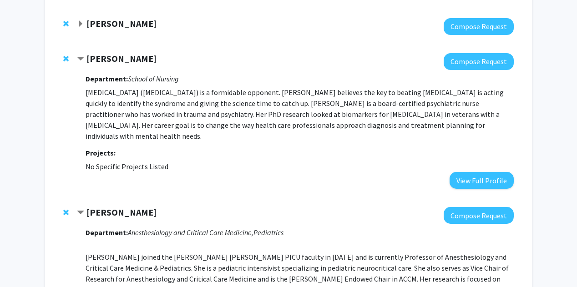
scroll to position [119, 0]
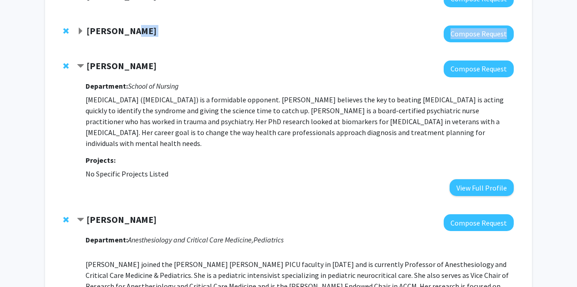
drag, startPoint x: 130, startPoint y: 37, endPoint x: 126, endPoint y: 33, distance: 5.5
click at [126, 33] on div "[PERSON_NAME] Compose Request" at bounding box center [295, 33] width 437 height 17
click at [126, 33] on strong "[PERSON_NAME]" at bounding box center [121, 30] width 70 height 11
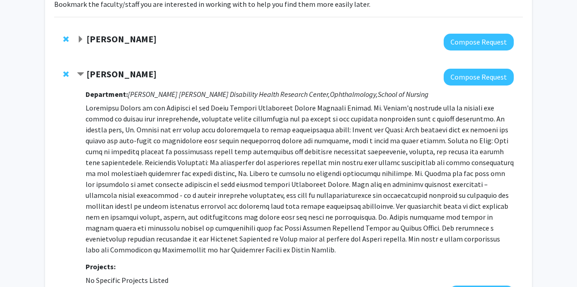
scroll to position [72, 0]
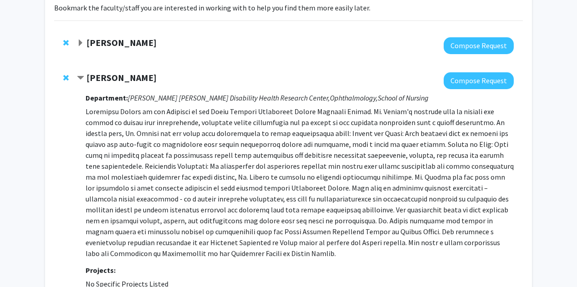
click at [121, 41] on strong "[PERSON_NAME]" at bounding box center [121, 42] width 70 height 11
